Goal: Use online tool/utility

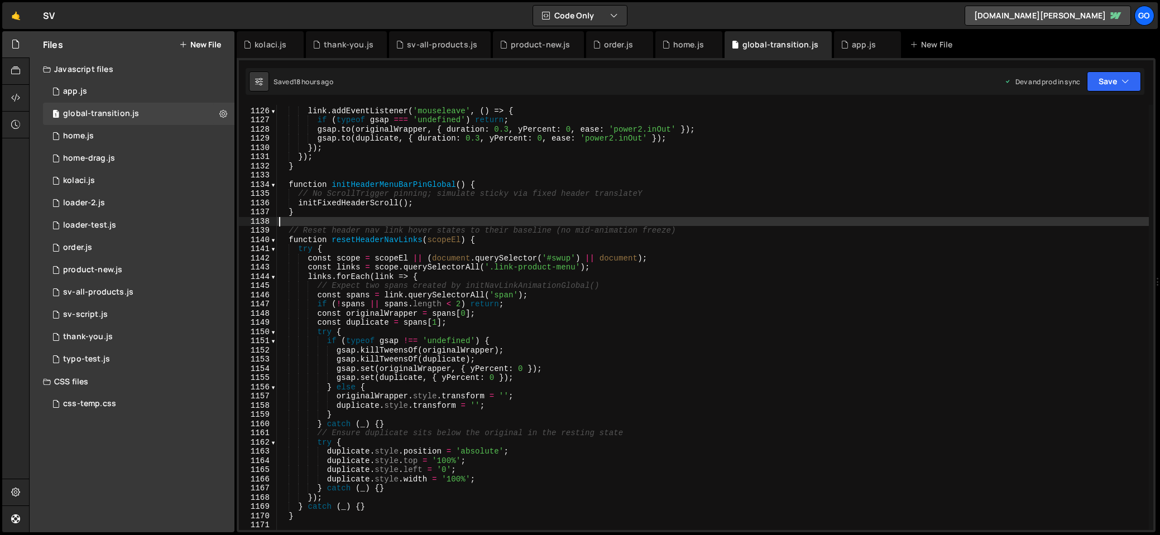
click at [718, 219] on div "link . addEventListener ( 'mouseleave' , ( ) => { if ( typeof gsap === 'undefin…" at bounding box center [713, 319] width 872 height 444
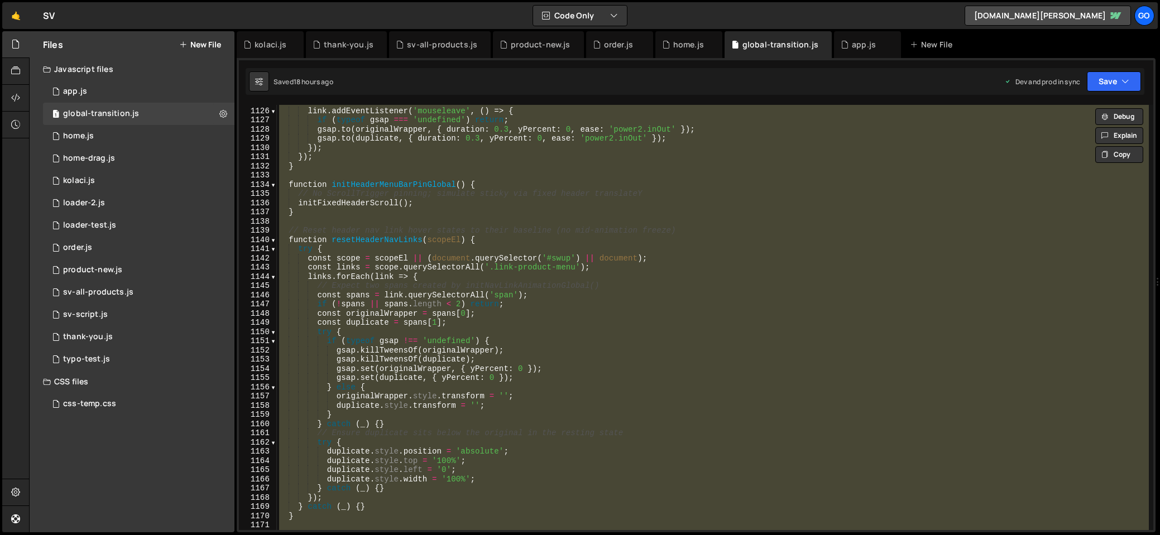
click at [636, 226] on div "link . addEventListener ( 'mouseleave' , ( ) => { if ( typeof gsap === 'undefin…" at bounding box center [713, 317] width 872 height 425
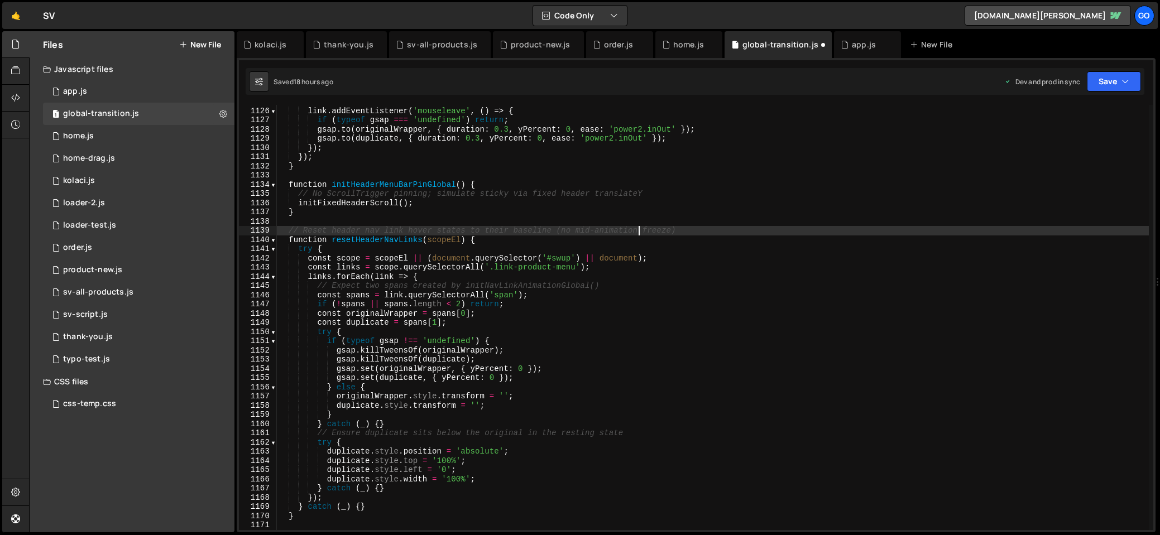
click at [617, 283] on div "link . addEventListener ( 'mouseleave' , ( ) => { if ( typeof gsap === 'undefin…" at bounding box center [713, 319] width 872 height 444
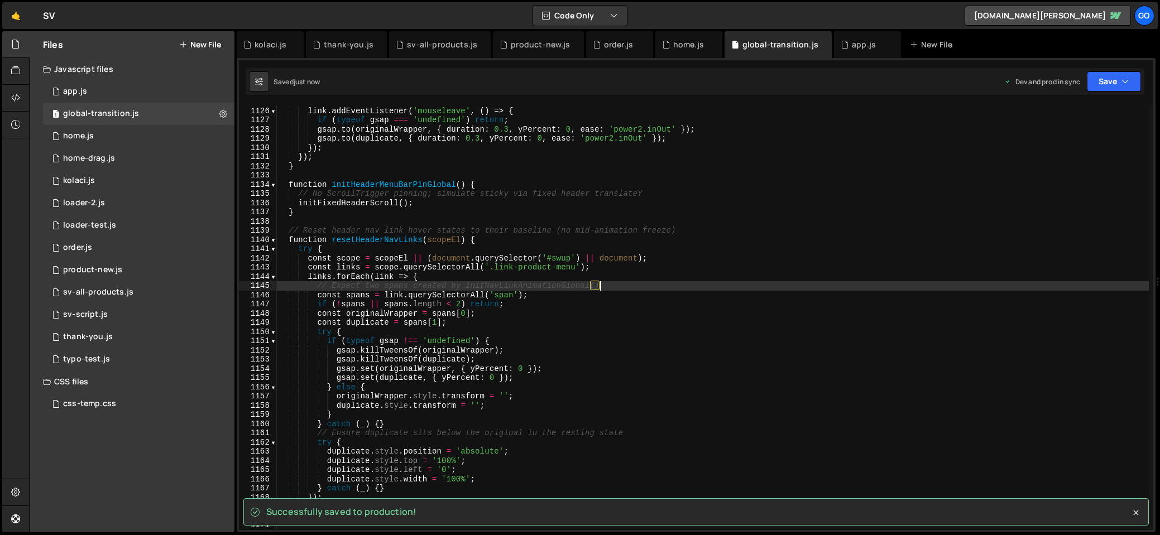
type textarea "})();"
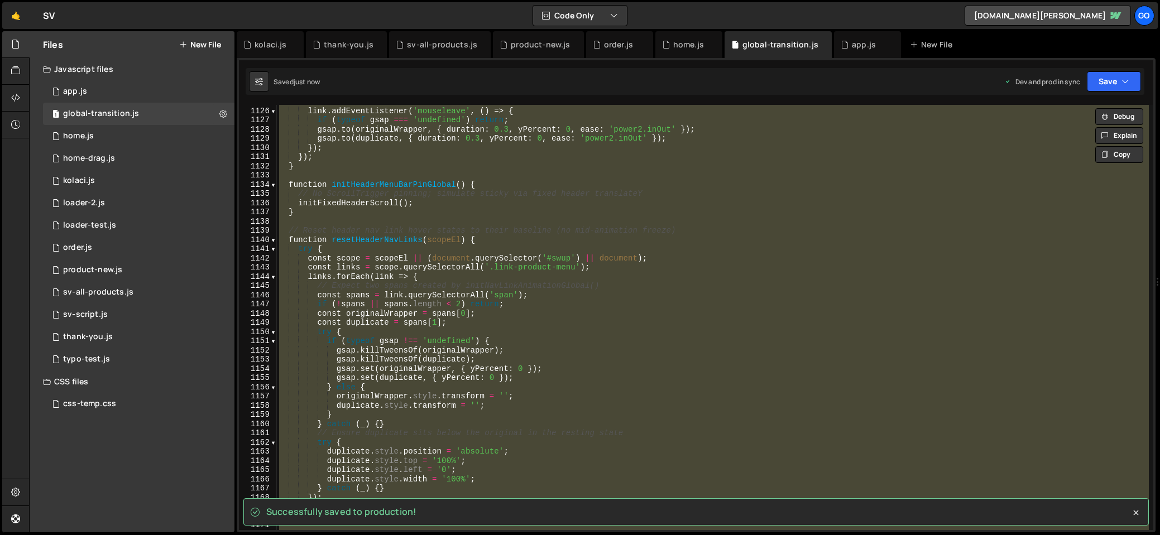
paste textarea
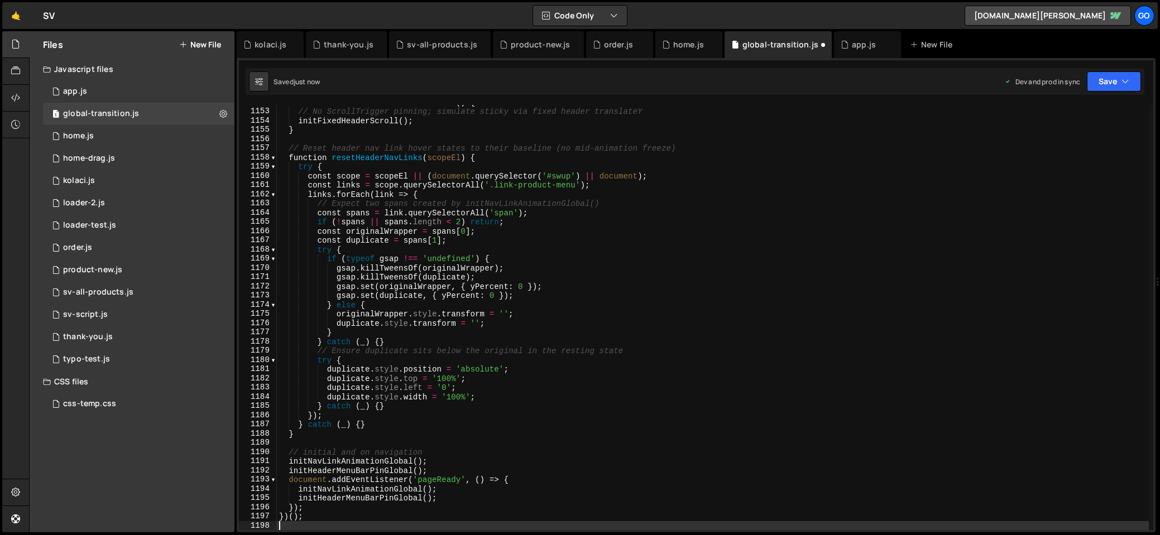
type textarea "document.addEventListener('pageReady', () => {"
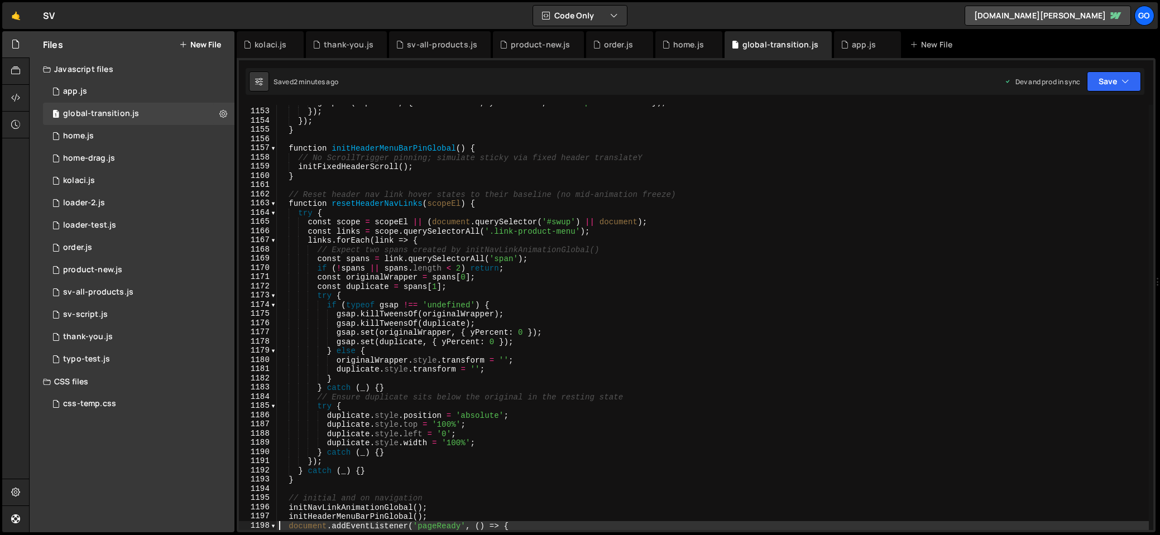
click at [521, 185] on div "gsap . to ( duplicate , { duration : 0.3 , yPercent : 0 , ease : 'power2.inOut'…" at bounding box center [713, 320] width 872 height 444
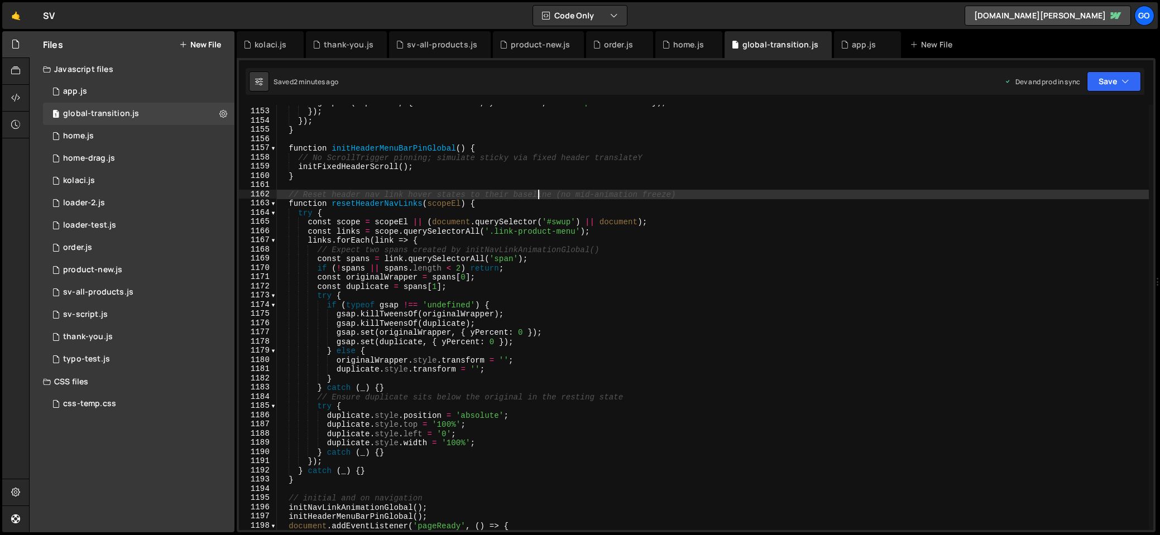
click at [537, 196] on div "gsap . to ( duplicate , { duration : 0.3 , yPercent : 0 , ease : 'power2.inOut'…" at bounding box center [713, 320] width 872 height 444
type textarea "})();"
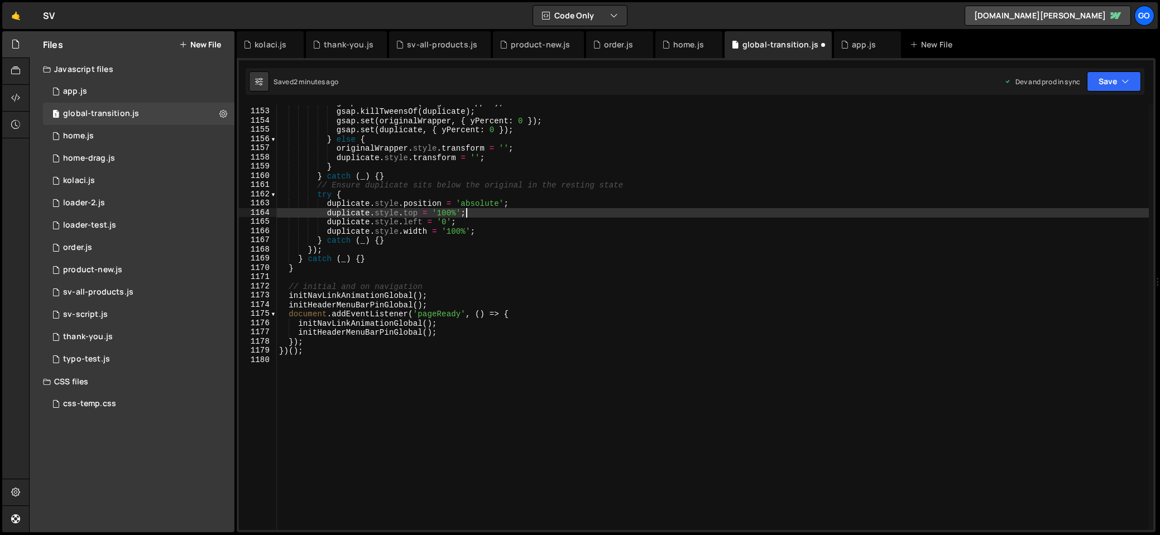
click at [590, 210] on div "gsap . killTweensOf ( originalWrapper ) ; gsap . killTweensOf ( duplicate ) ; g…" at bounding box center [713, 320] width 872 height 444
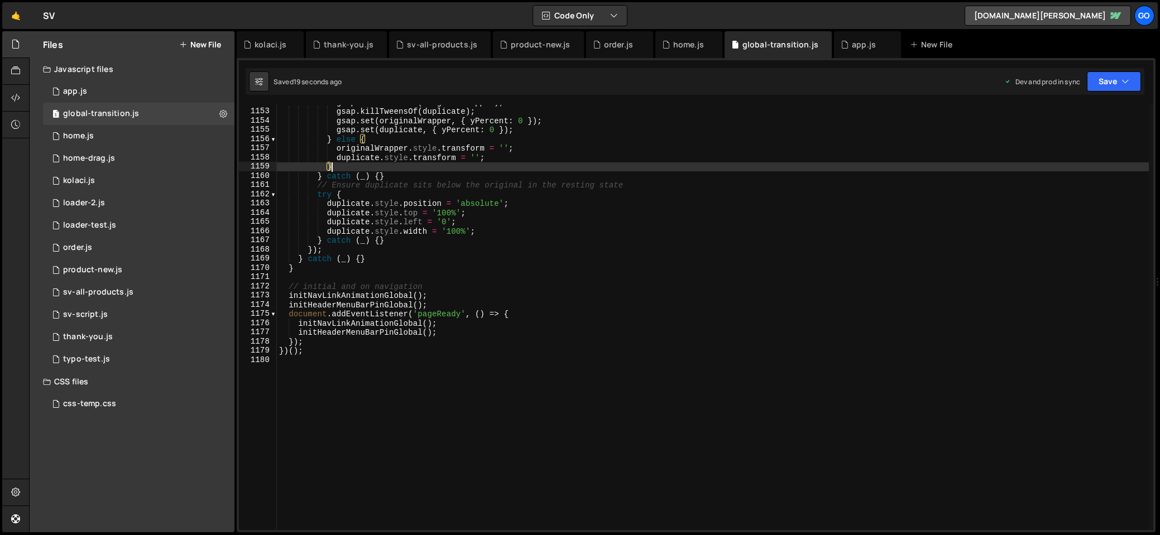
click at [448, 165] on div "gsap . killTweensOf ( originalWrapper ) ; gsap . killTweensOf ( duplicate ) ; g…" at bounding box center [713, 320] width 872 height 444
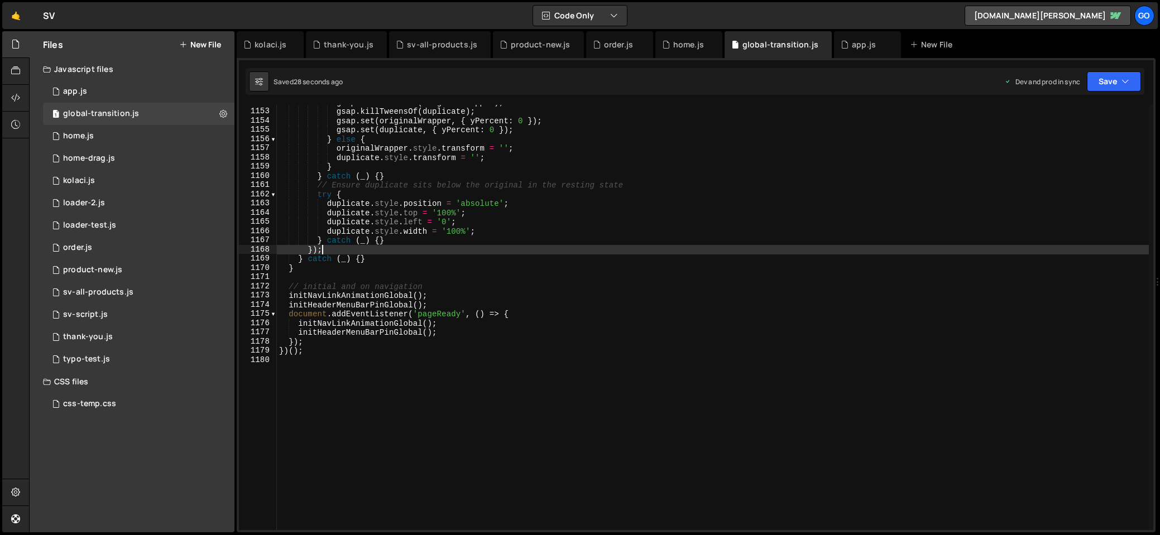
click at [489, 245] on div "gsap . killTweensOf ( originalWrapper ) ; gsap . killTweensOf ( duplicate ) ; g…" at bounding box center [713, 320] width 872 height 444
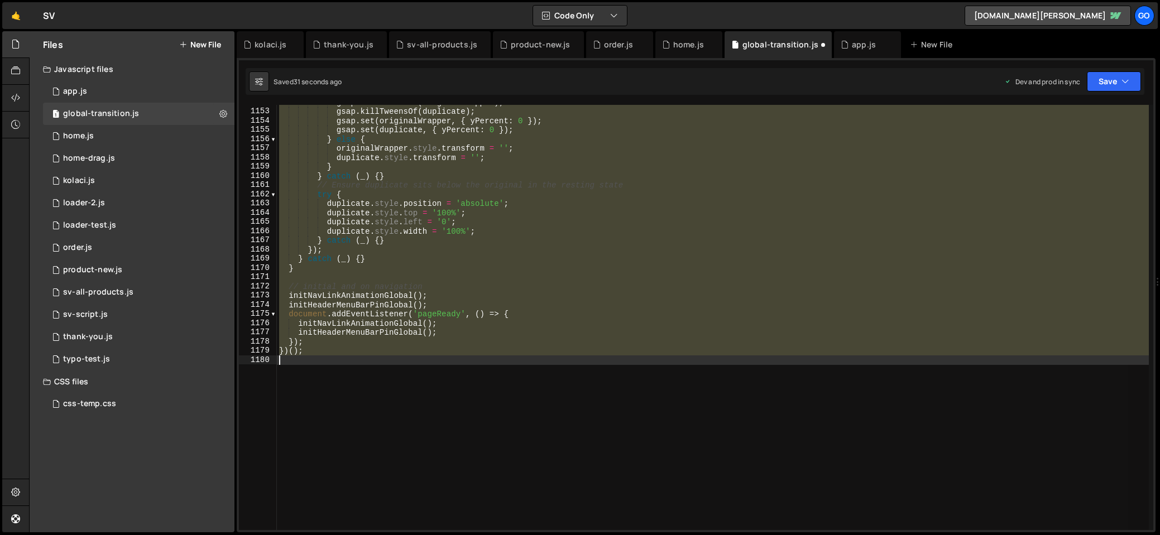
click at [601, 257] on div "gsap . killTweensOf ( originalWrapper ) ; gsap . killTweensOf ( duplicate ) ; g…" at bounding box center [713, 317] width 872 height 425
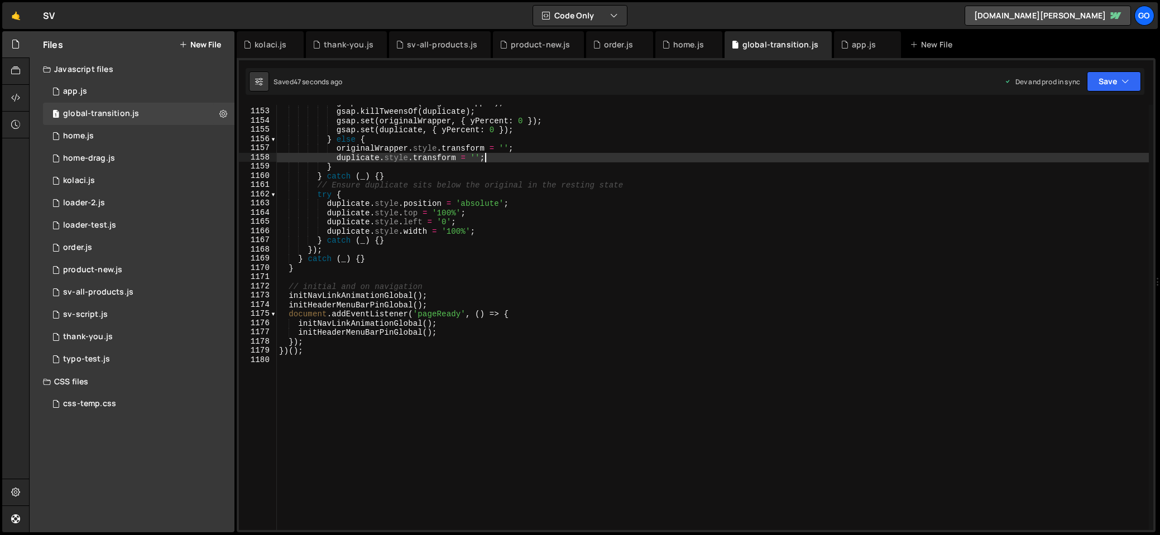
click at [585, 157] on div "gsap . killTweensOf ( originalWrapper ) ; gsap . killTweensOf ( duplicate ) ; g…" at bounding box center [713, 320] width 872 height 444
type textarea "})();"
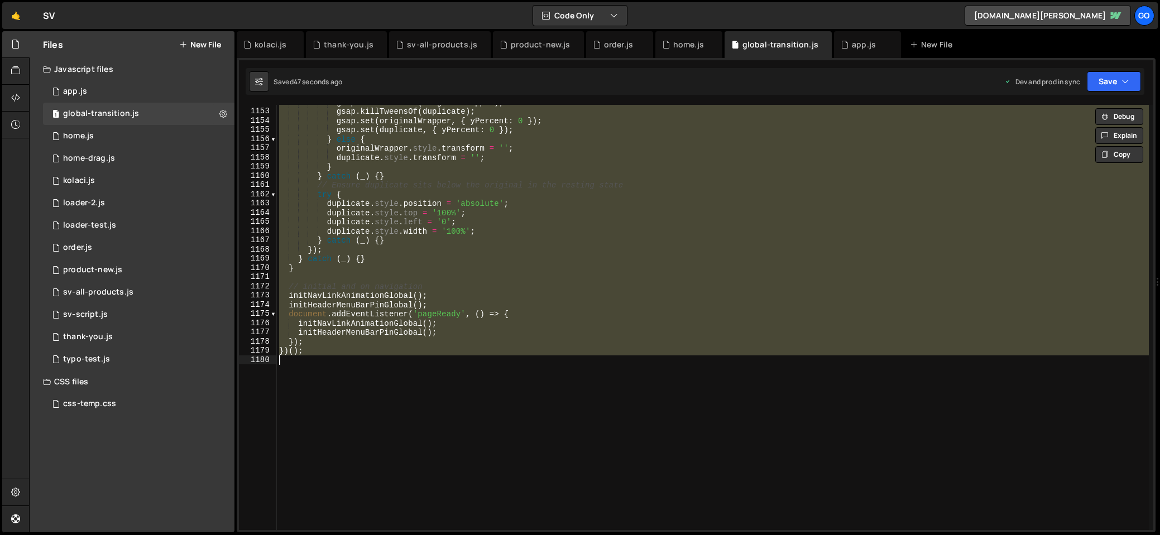
paste textarea
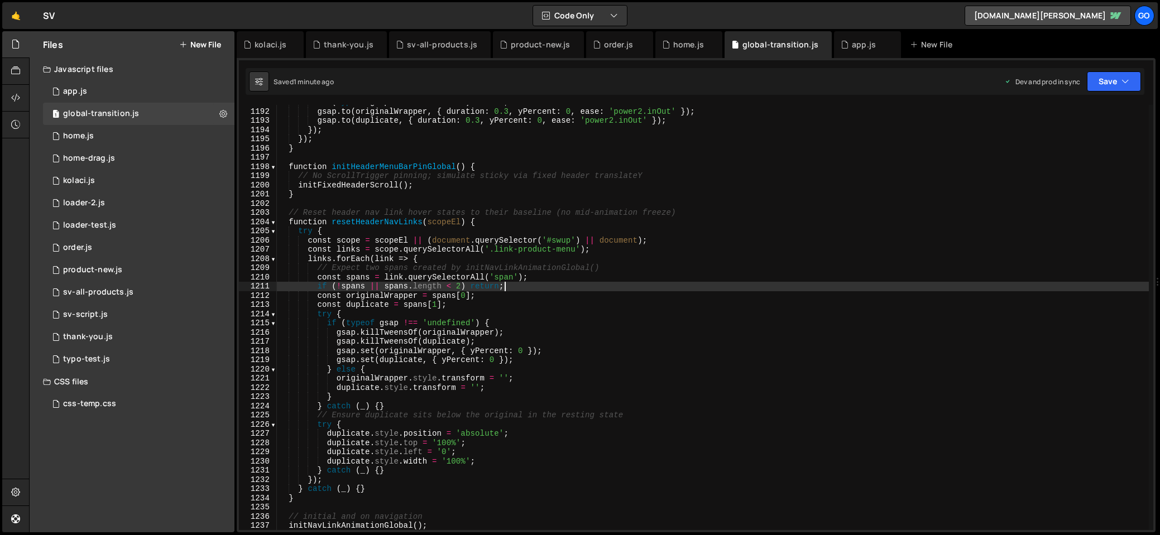
click at [620, 290] on div "if ( typeof gsap === 'undefined' ) return ; gsap . to ( originalWrapper , { dur…" at bounding box center [713, 320] width 872 height 444
type textarea "})();"
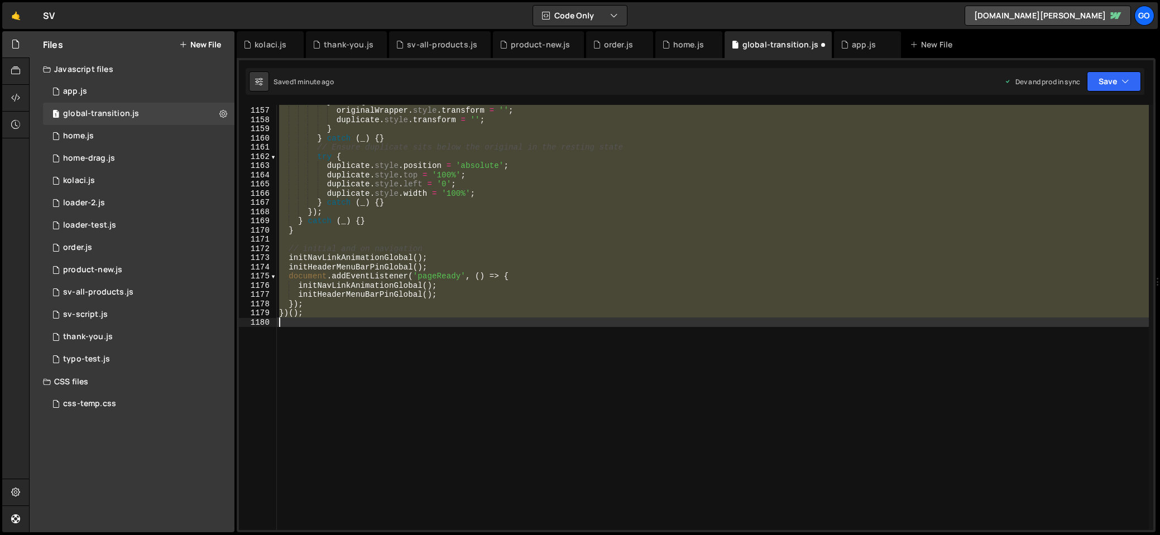
scroll to position [10644, 0]
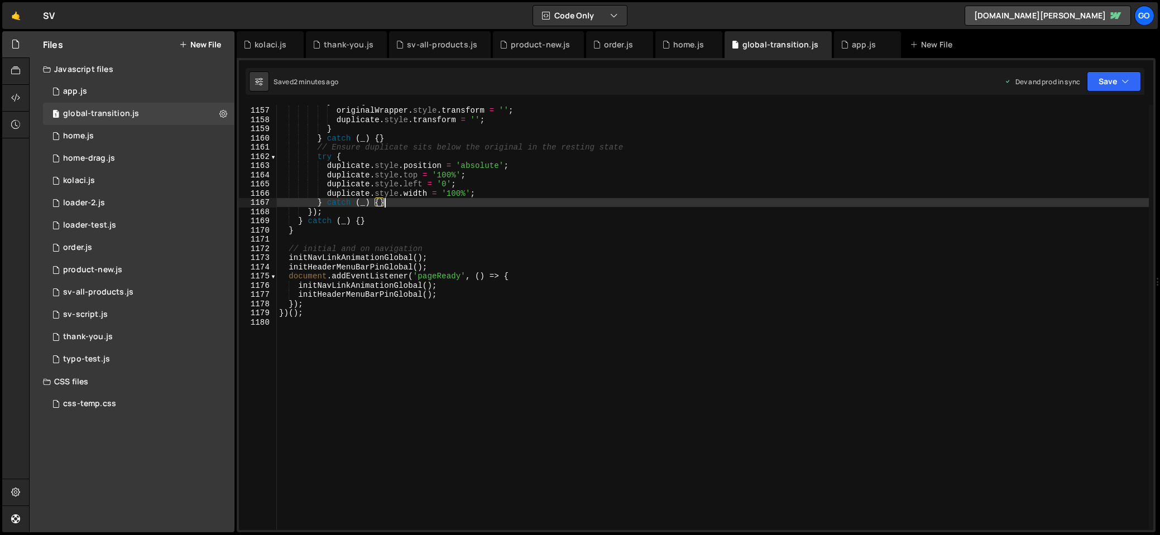
click at [506, 200] on div "} else { originalWrapper . style . transform = '' ; duplicate . style . transfo…" at bounding box center [713, 319] width 872 height 444
type textarea "})();"
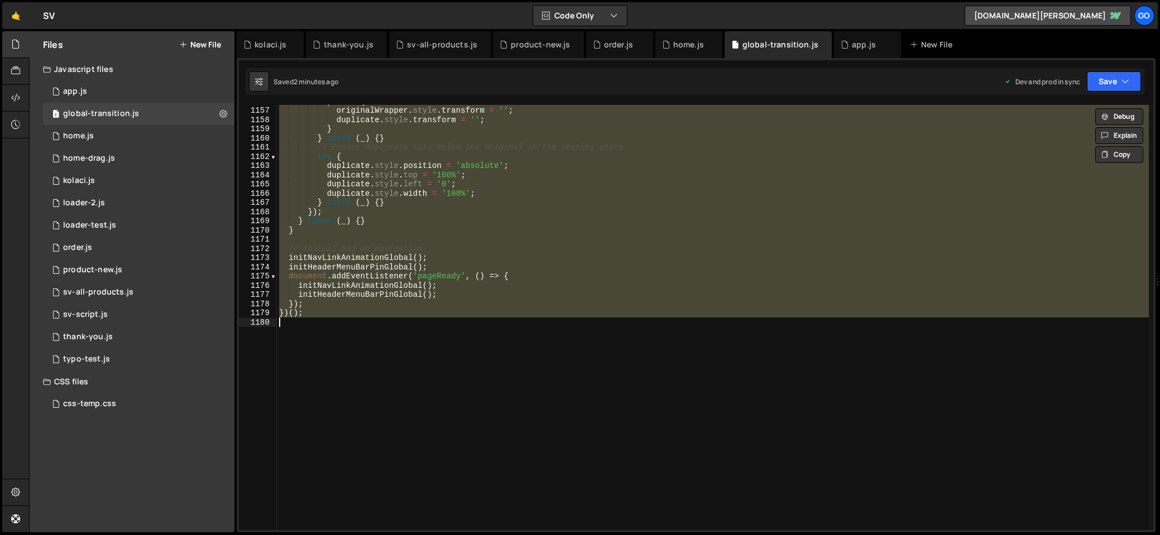
paste textarea
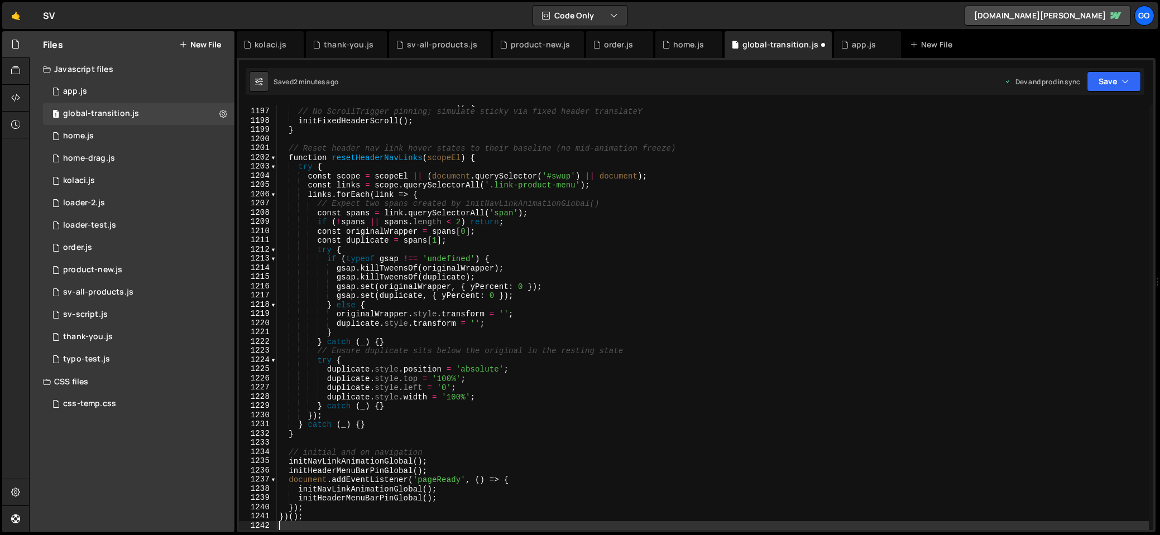
scroll to position [11011, 0]
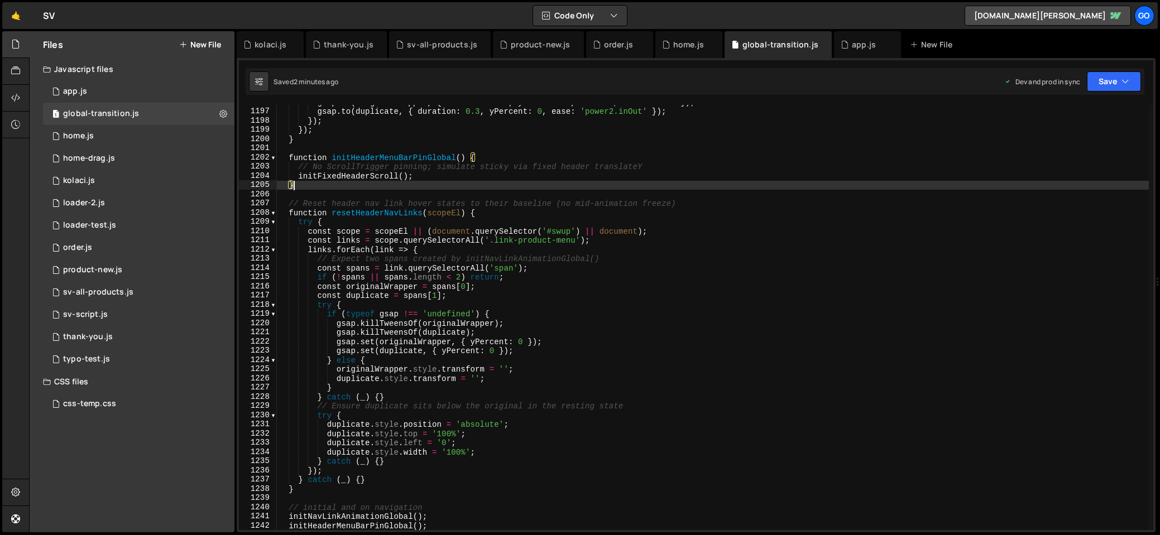
click at [487, 186] on div "gsap . to ( originalWrapper , { duration : 0.3 , yPercent : 0 , ease : 'power2.…" at bounding box center [713, 320] width 872 height 444
type textarea "})();"
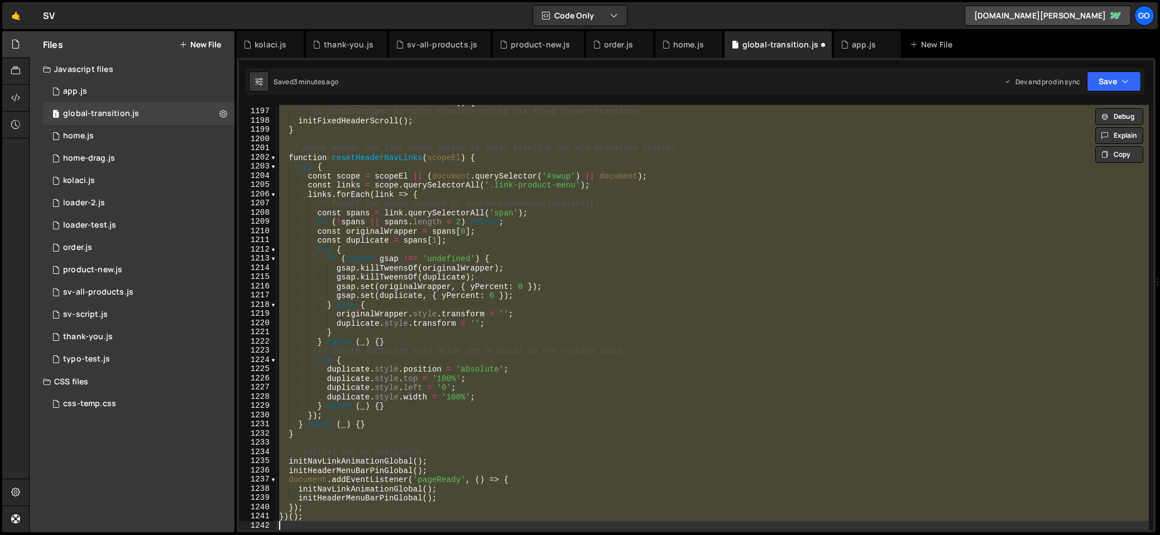
scroll to position [10644, 0]
